Goal: Transaction & Acquisition: Purchase product/service

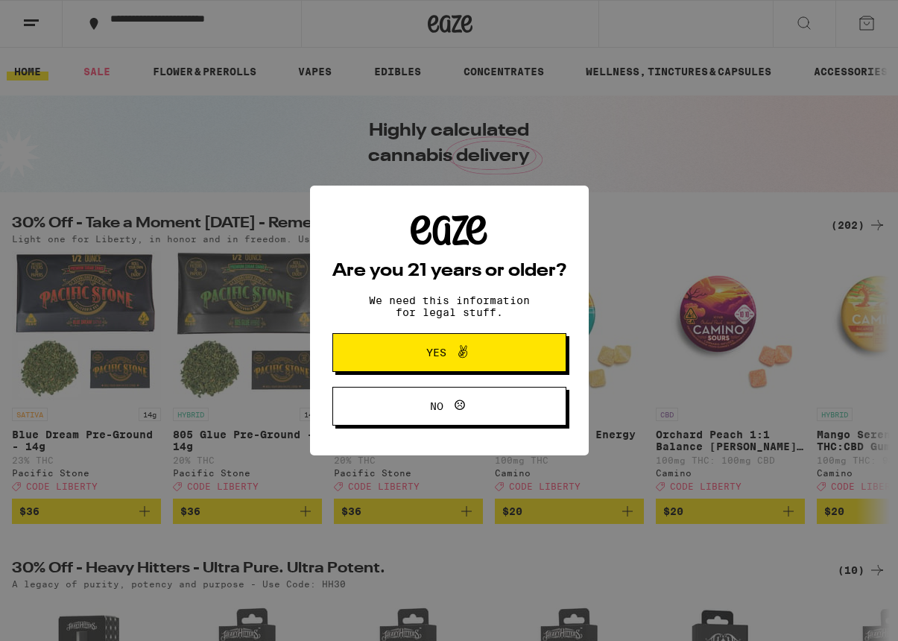
click at [509, 337] on button "Yes" at bounding box center [449, 352] width 234 height 39
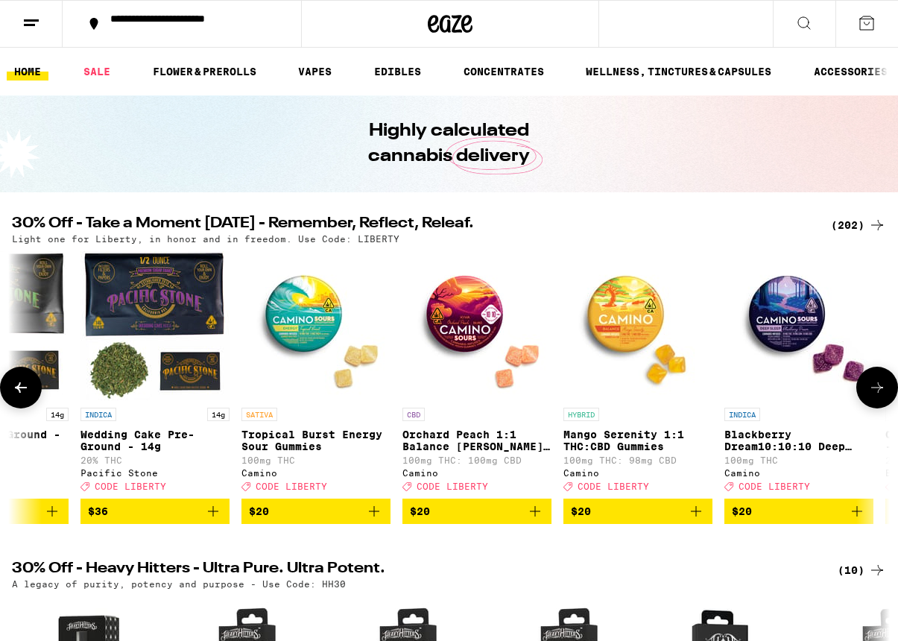
scroll to position [0, 260]
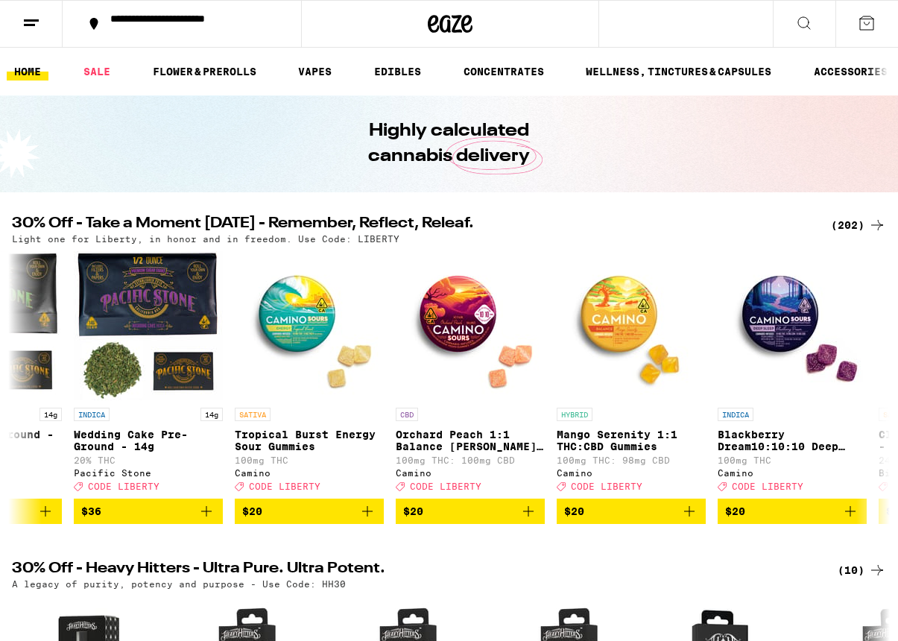
click at [43, 16] on button at bounding box center [31, 24] width 63 height 47
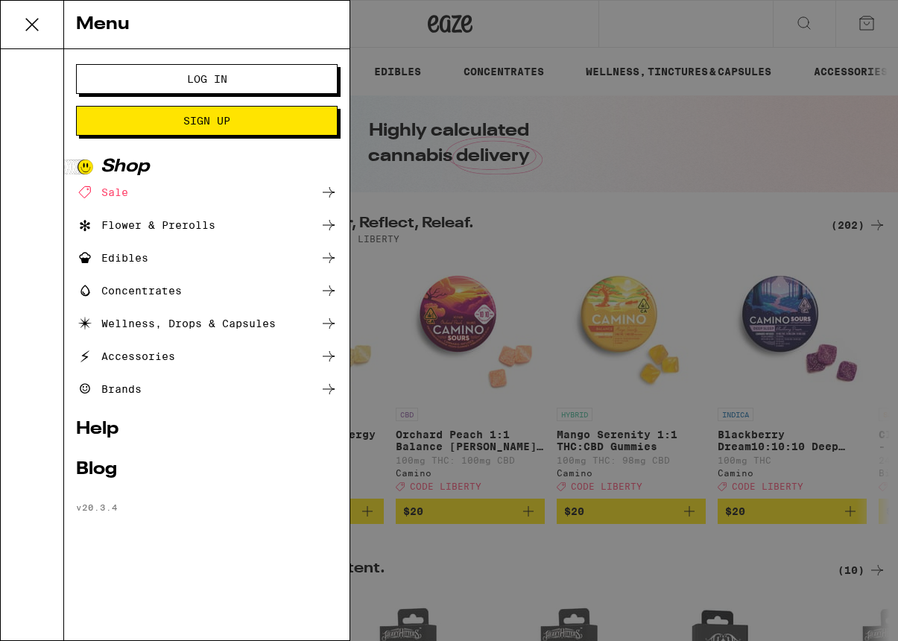
click at [277, 68] on button "Log In" at bounding box center [206, 79] width 261 height 30
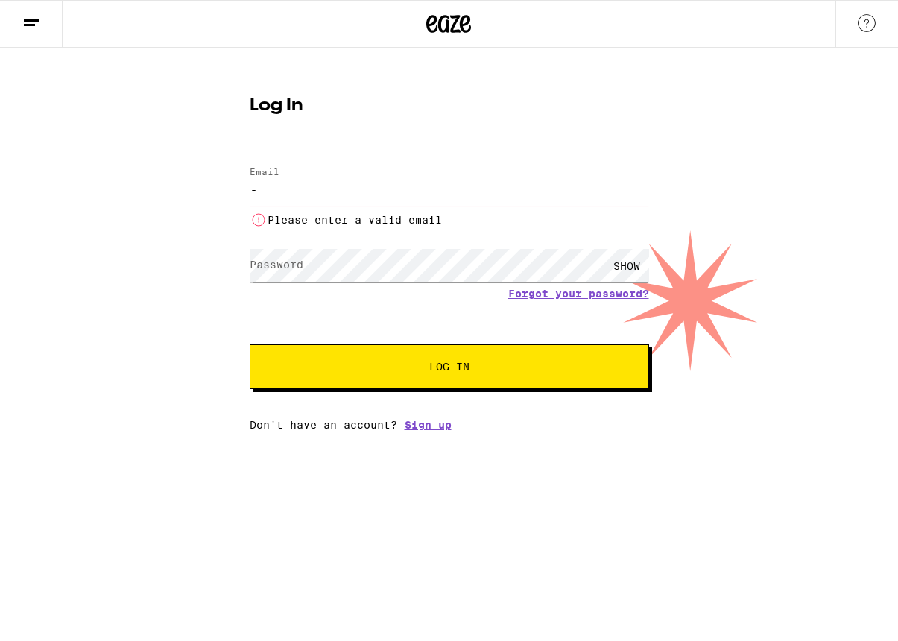
type input "[EMAIL_ADDRESS][DOMAIN_NAME]"
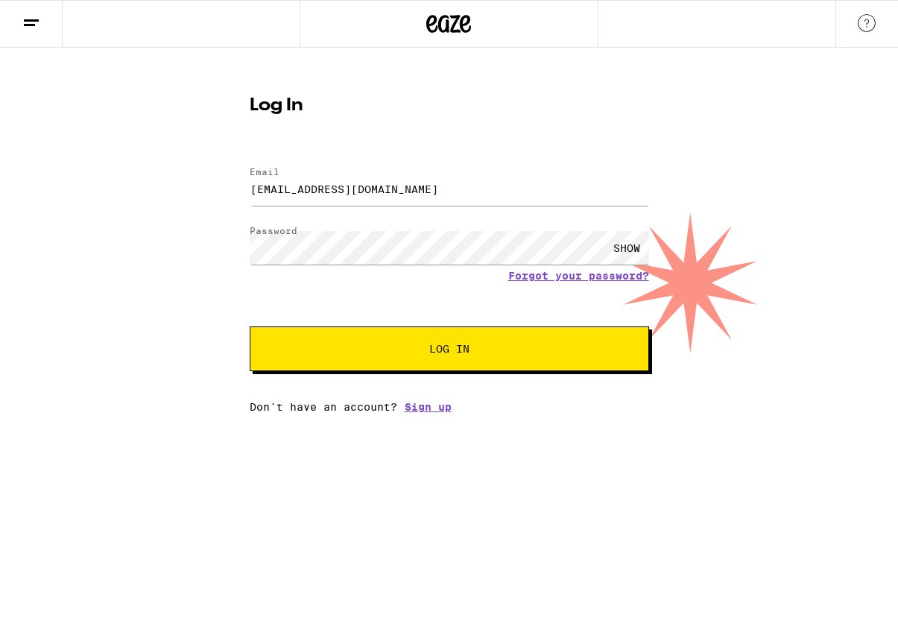
click at [486, 340] on button "Log In" at bounding box center [449, 348] width 399 height 45
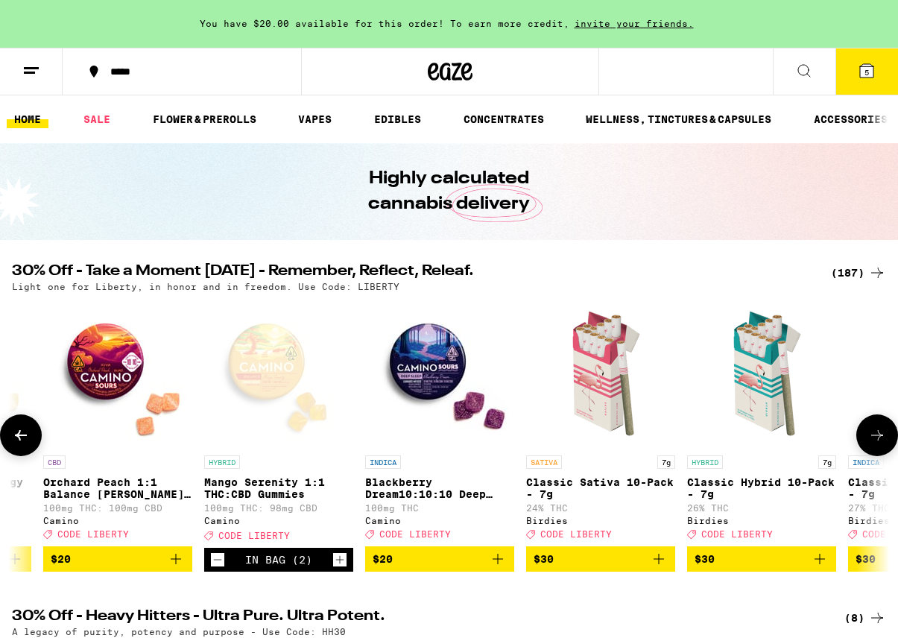
scroll to position [0, 585]
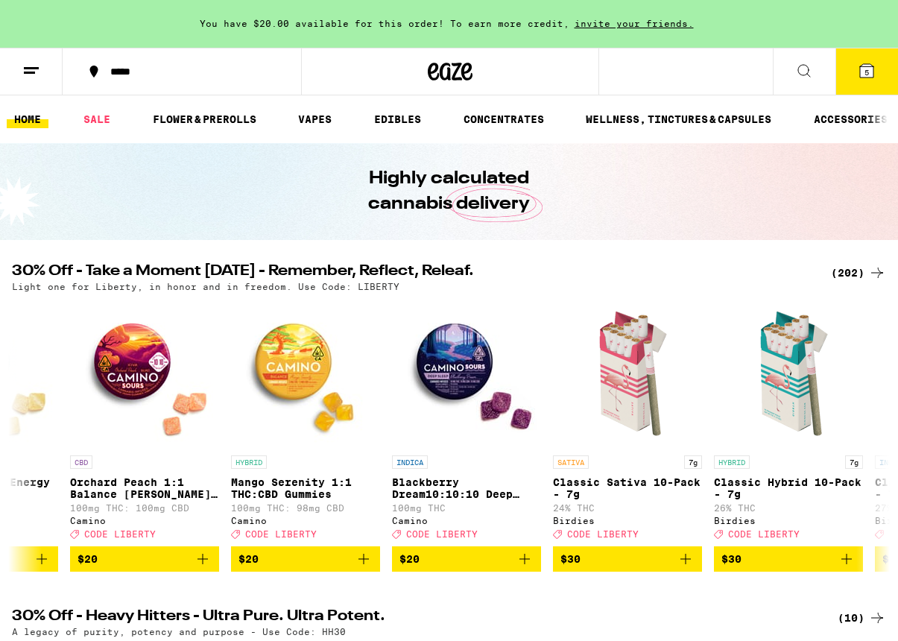
click at [874, 80] on button "5" at bounding box center [866, 71] width 63 height 46
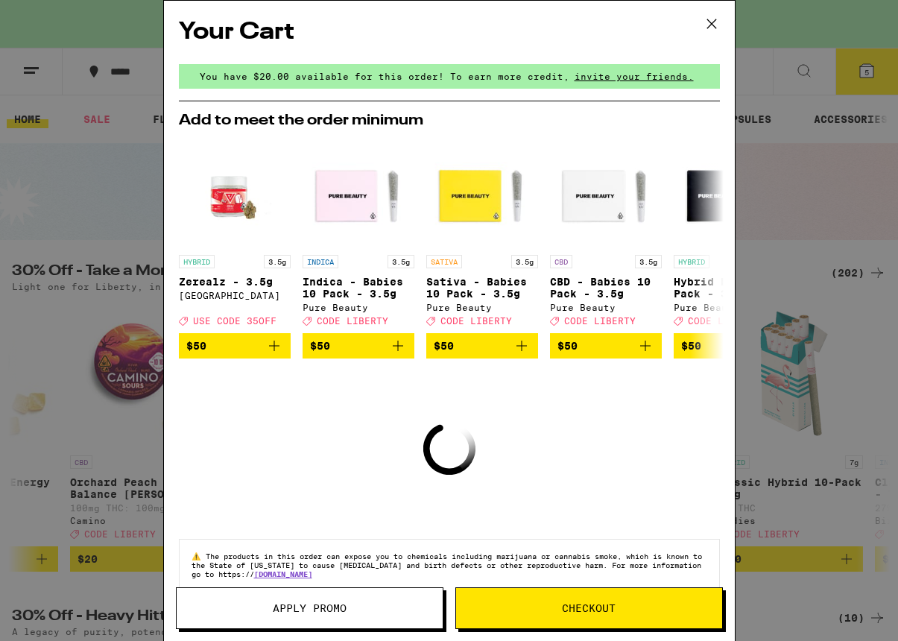
click at [574, 597] on button "Checkout" at bounding box center [588, 608] width 267 height 42
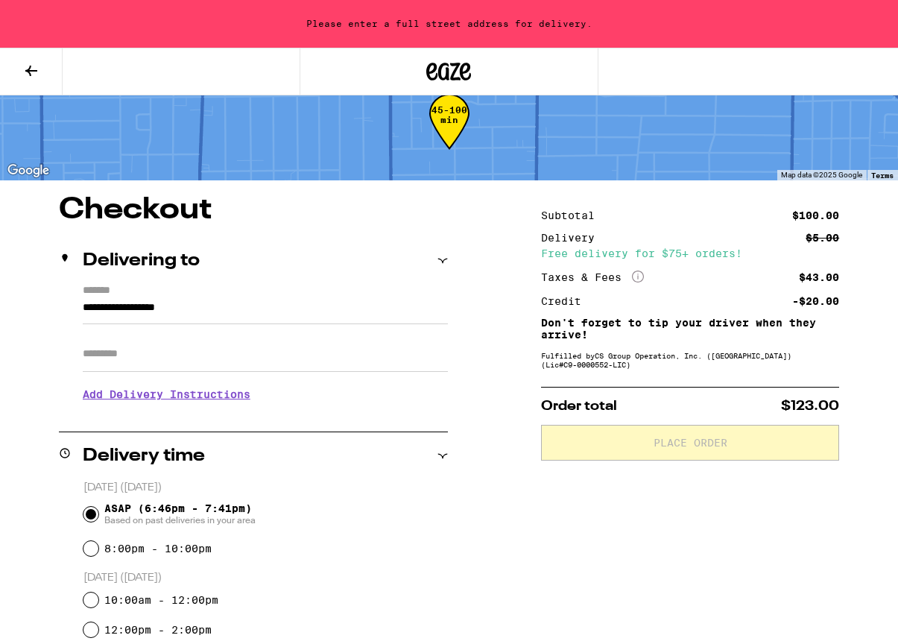
scroll to position [22, 0]
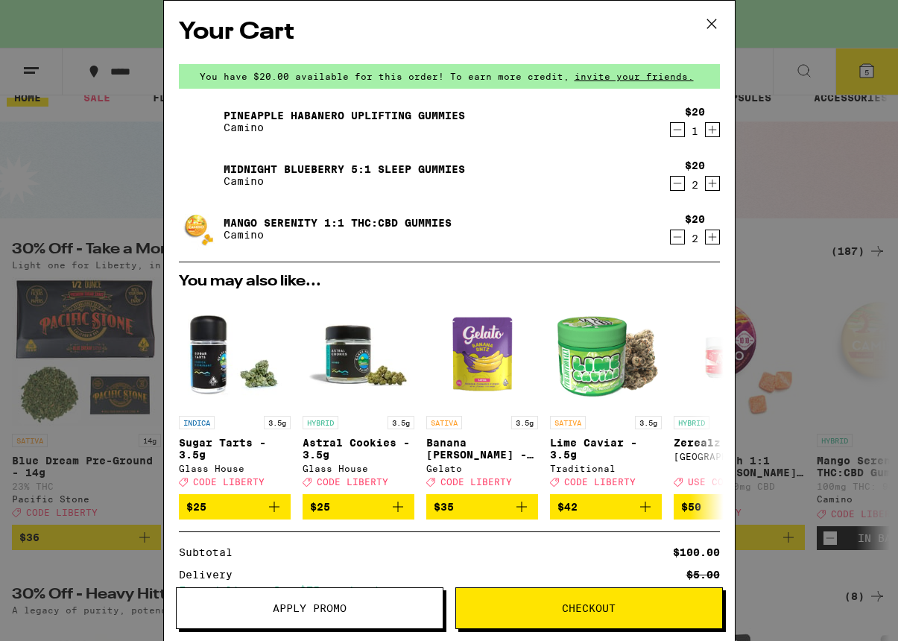
click at [703, 35] on icon at bounding box center [711, 24] width 22 height 22
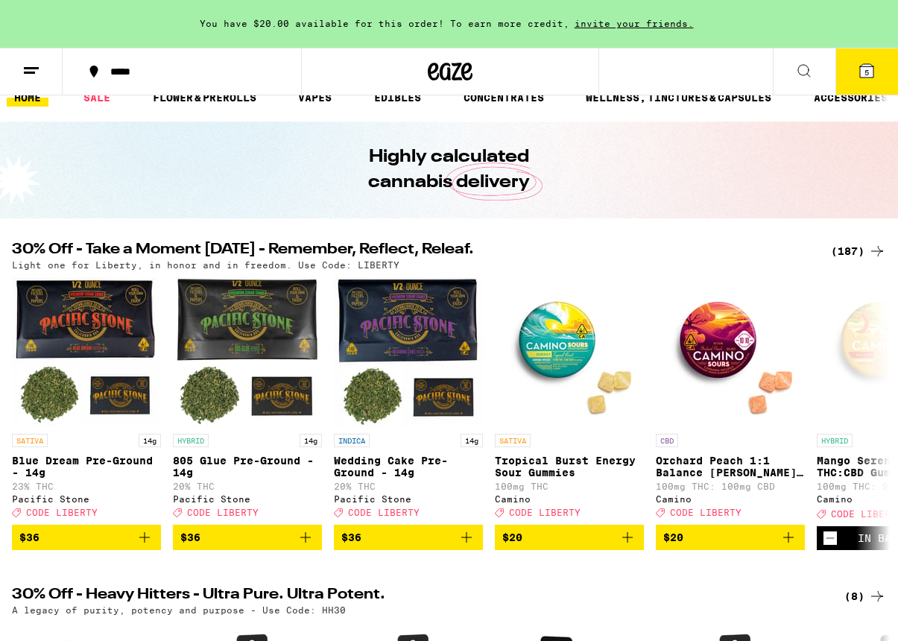
click at [874, 80] on icon at bounding box center [866, 71] width 18 height 18
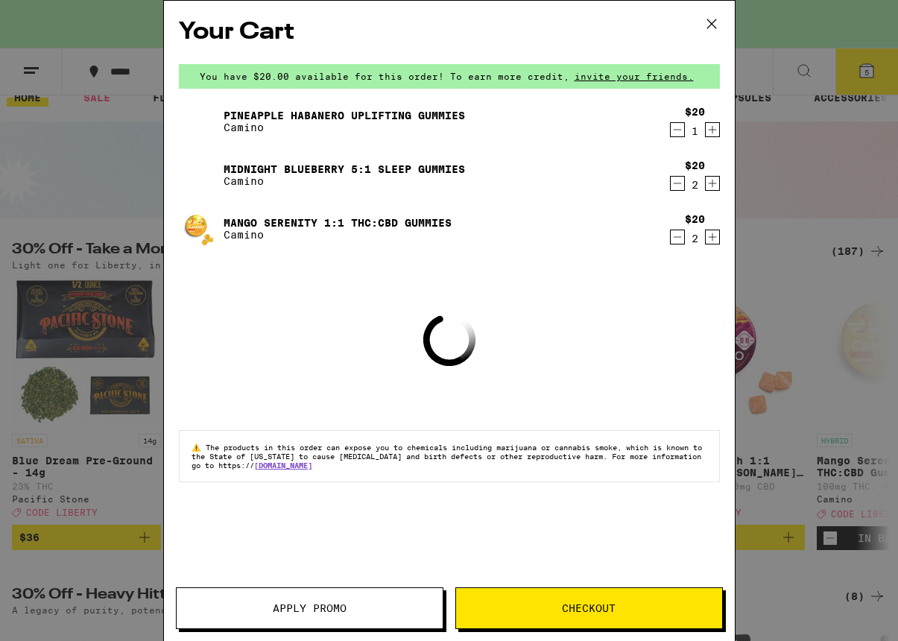
click at [378, 622] on button "Apply Promo" at bounding box center [309, 608] width 267 height 42
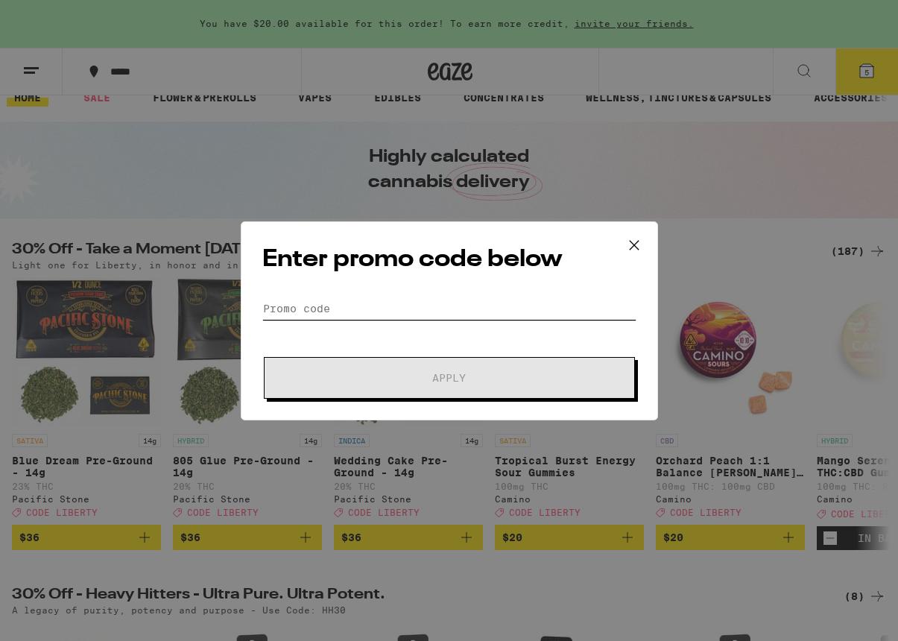
click at [448, 320] on input "Promo Code" at bounding box center [449, 308] width 374 height 22
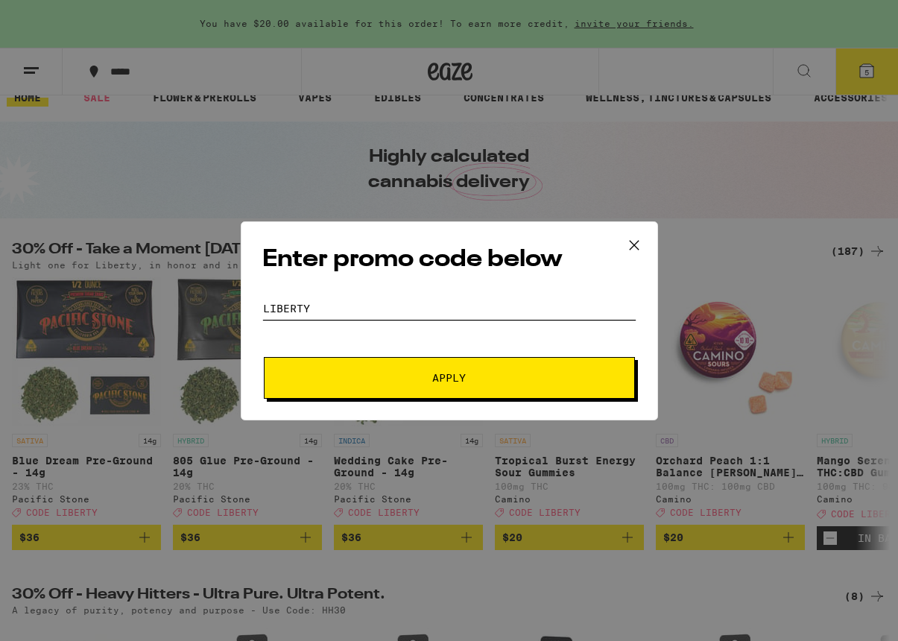
type input "Liberty"
click at [443, 383] on span "Apply" at bounding box center [449, 377] width 34 height 10
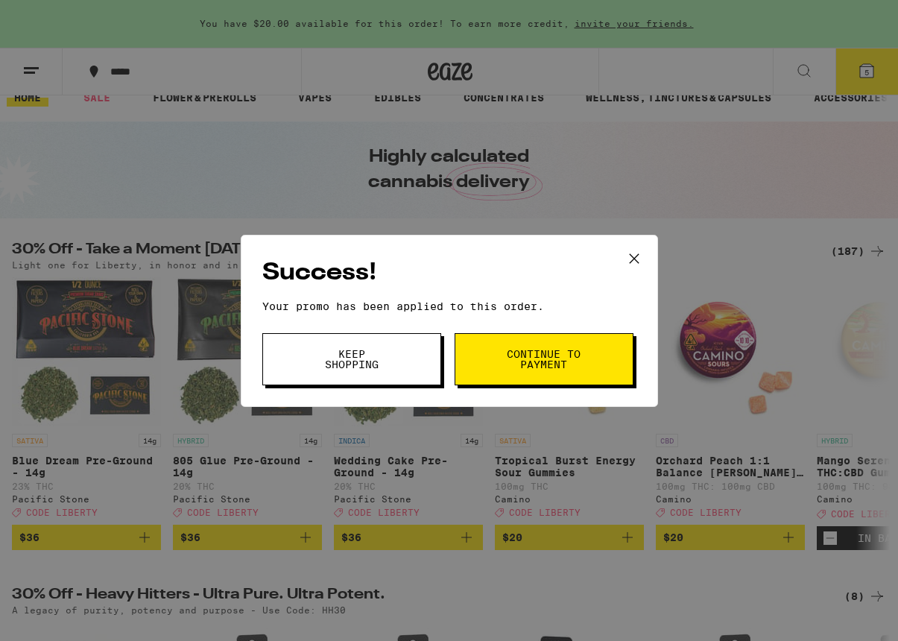
click at [381, 350] on span "Keep Shopping" at bounding box center [352, 359] width 76 height 21
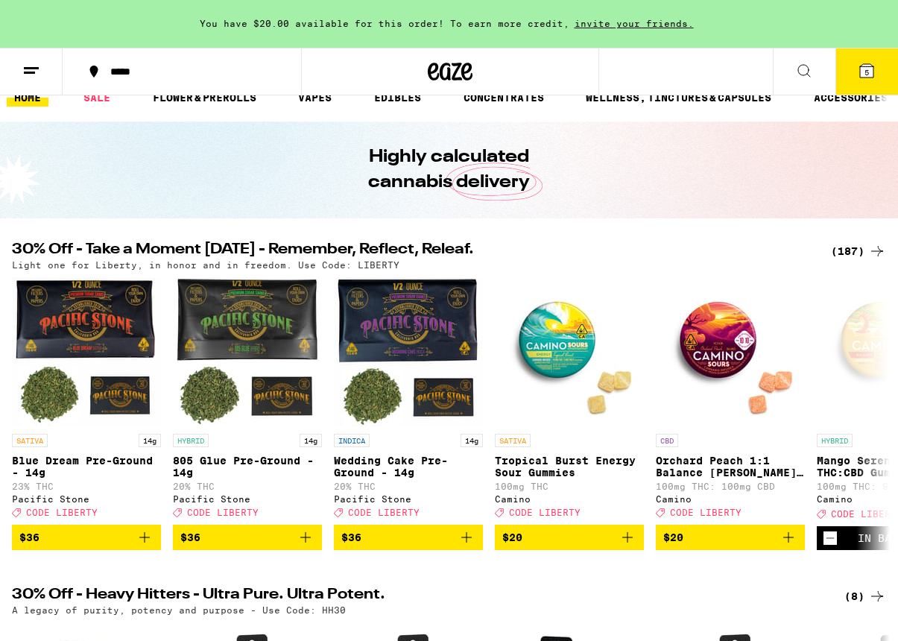
click at [875, 76] on button "5" at bounding box center [866, 71] width 63 height 46
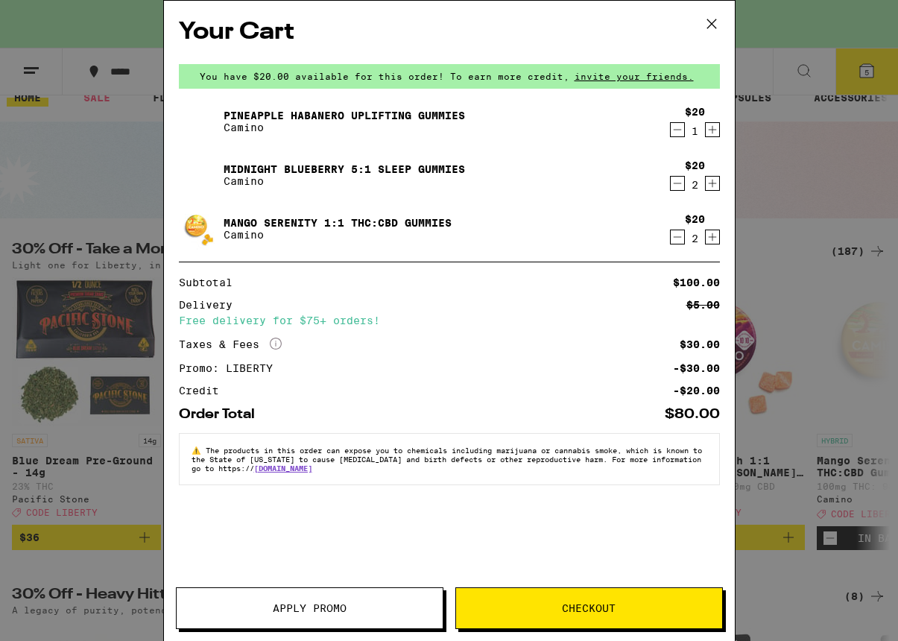
click at [579, 610] on span "Checkout" at bounding box center [589, 608] width 54 height 10
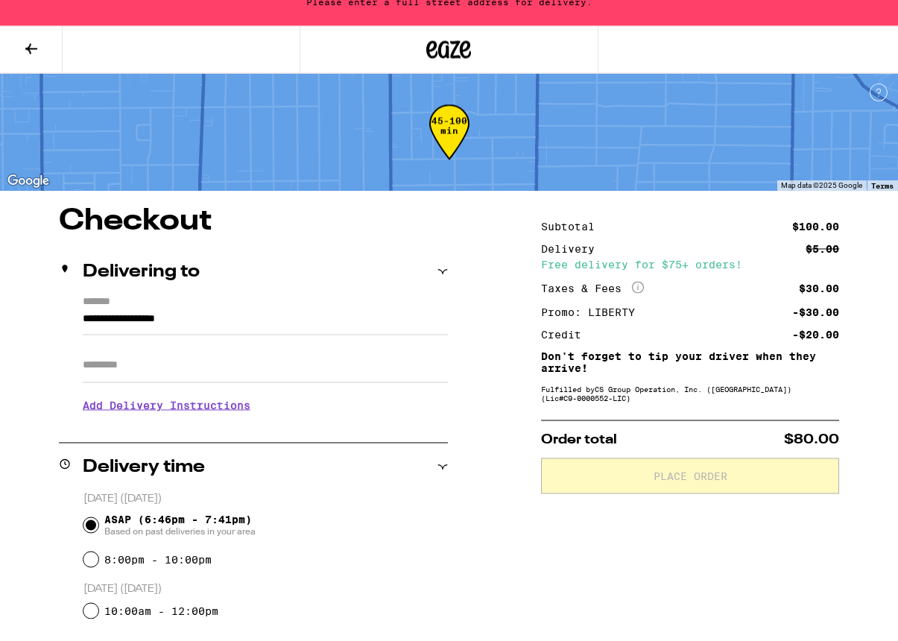
scroll to position [165, 0]
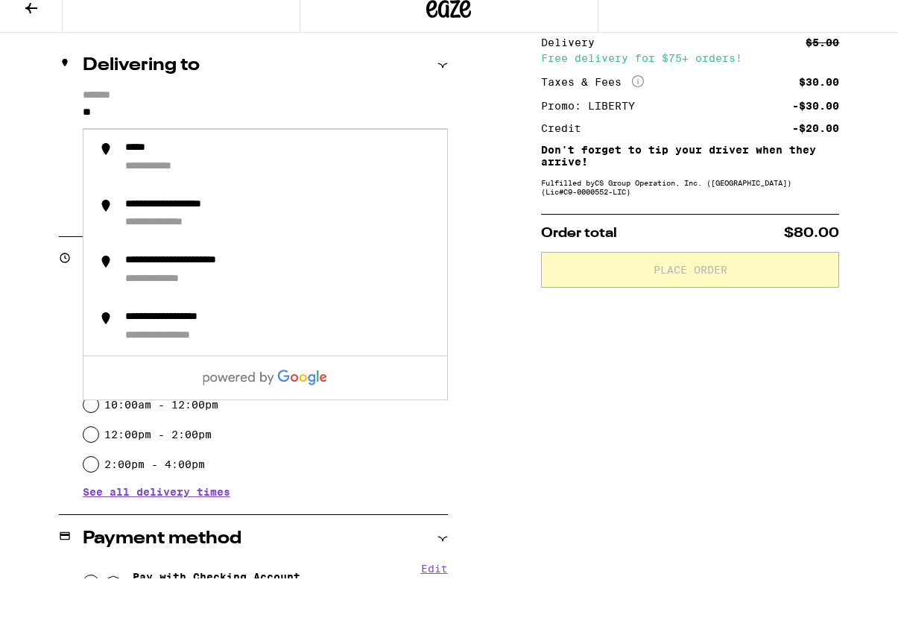
type input "*"
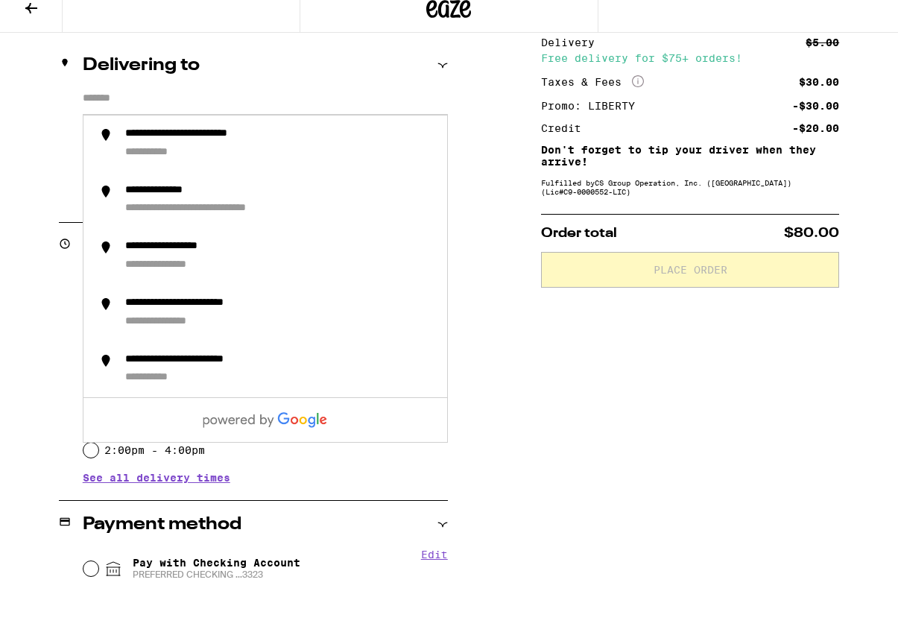
type input "*"
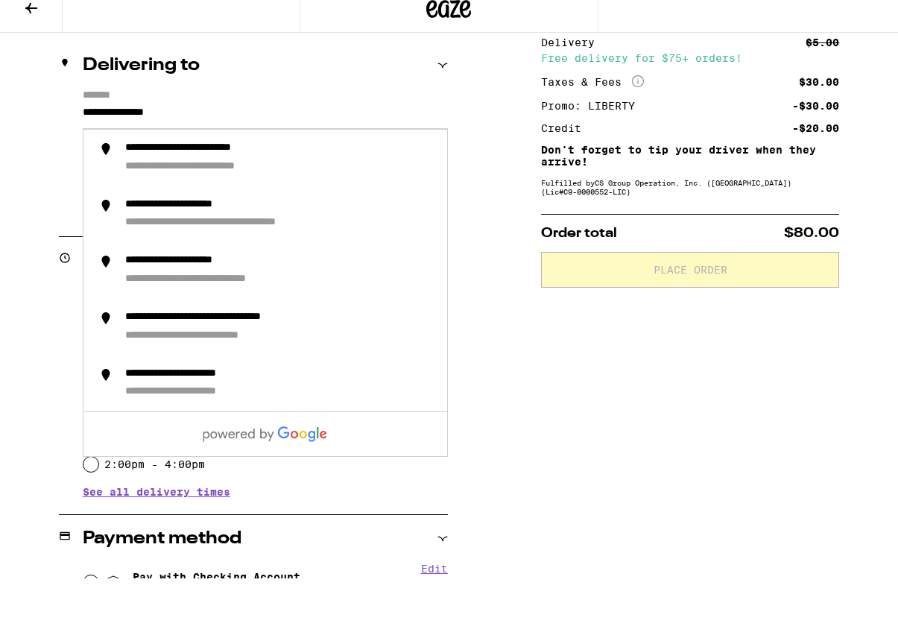
click at [352, 203] on input "Apt/Suite" at bounding box center [265, 221] width 365 height 36
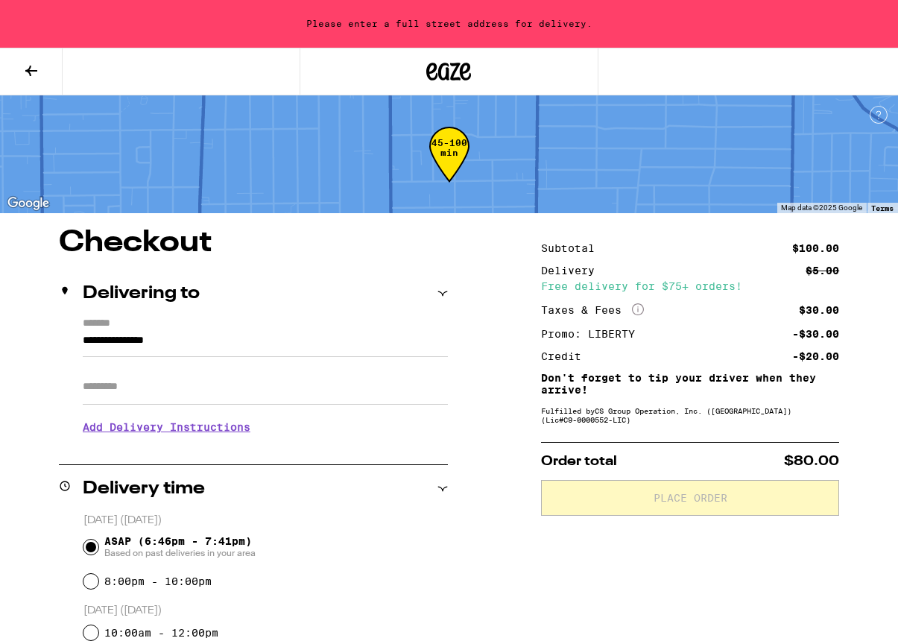
scroll to position [133, 0]
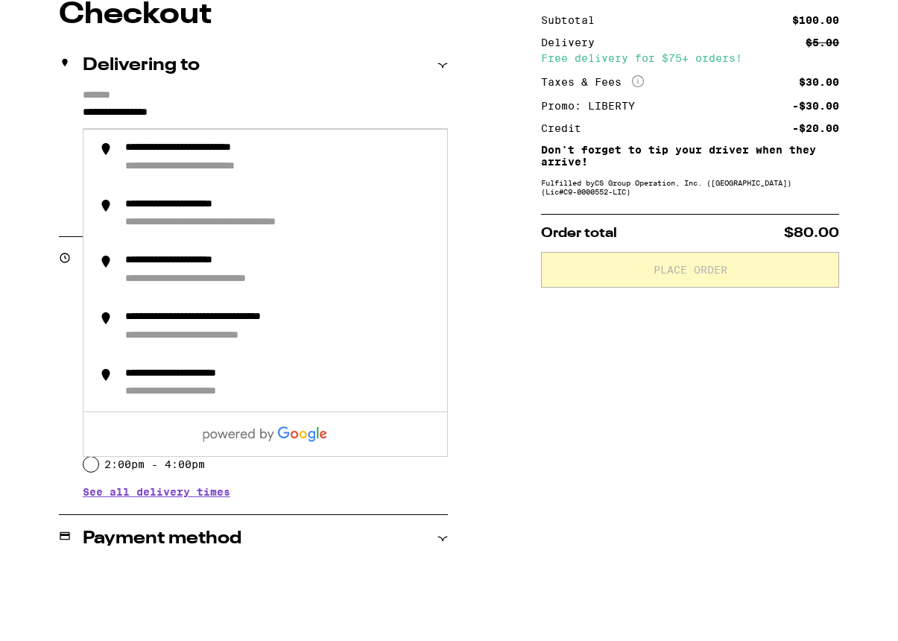
type input "**********"
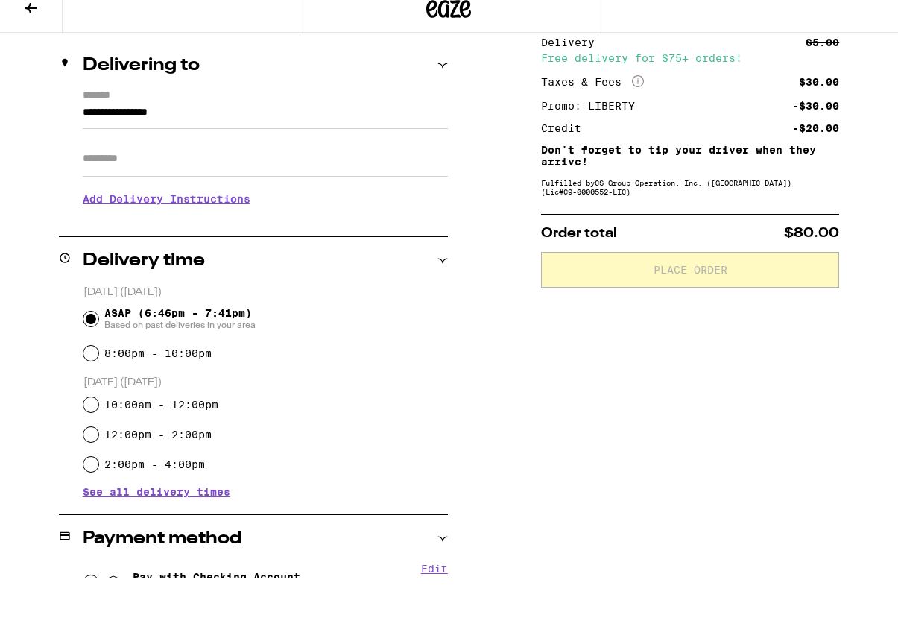
type input "*"
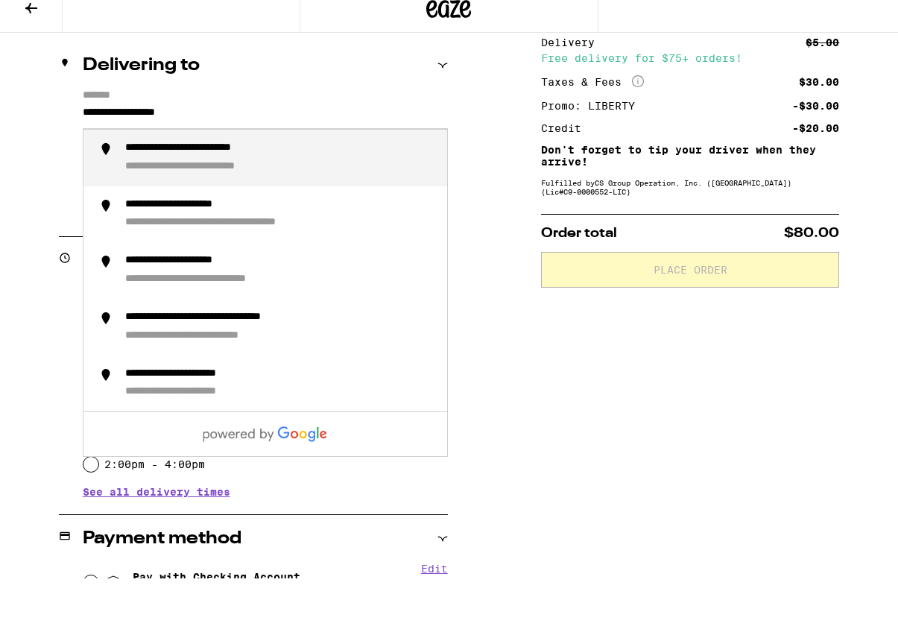
type input "**********"
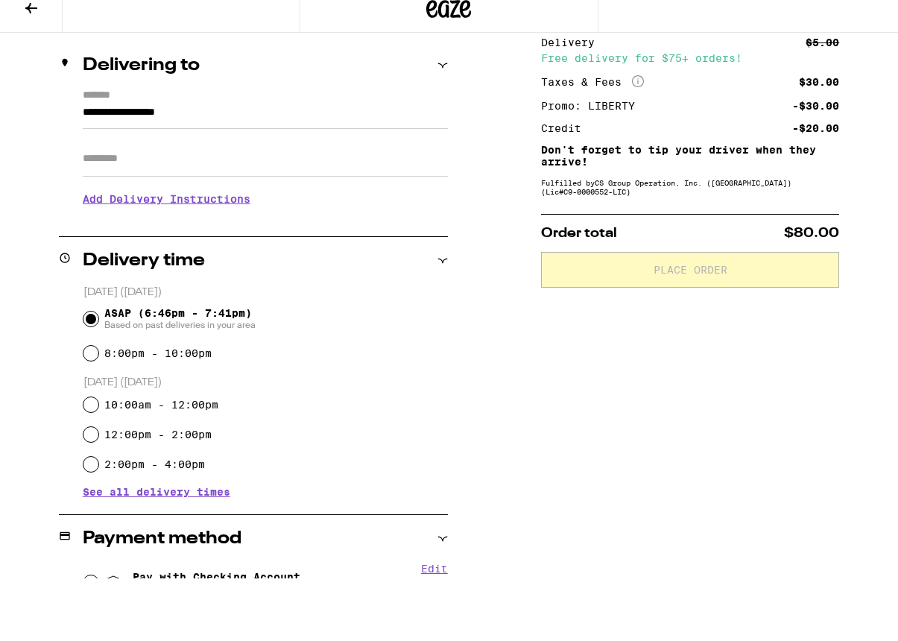
click at [145, 203] on input "Apt/Suite" at bounding box center [265, 221] width 365 height 36
